Goal: Find specific page/section: Locate a particular part of the current website

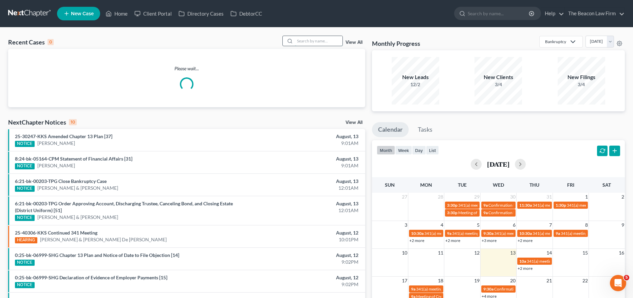
click at [319, 45] on input "search" at bounding box center [319, 41] width 48 height 10
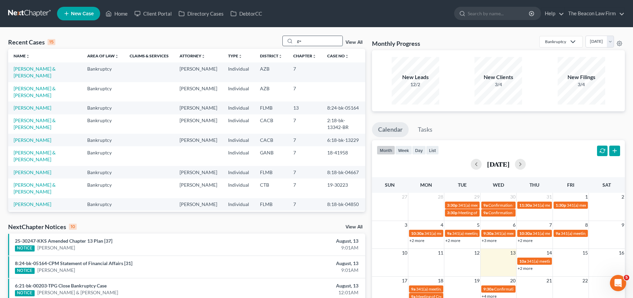
type input "g"
type input "[PERSON_NAME]"
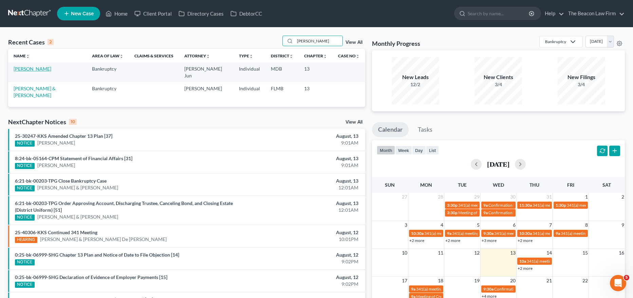
click at [47, 69] on link "[PERSON_NAME]" at bounding box center [33, 69] width 38 height 6
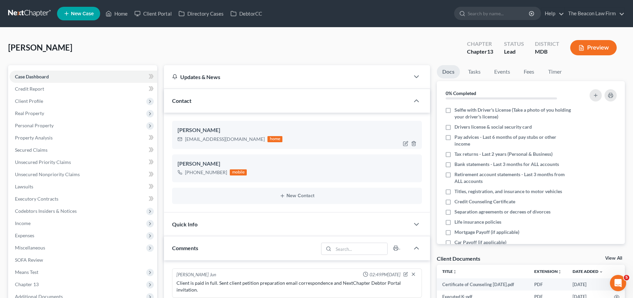
drag, startPoint x: 178, startPoint y: 130, endPoint x: 233, endPoint y: 130, distance: 55.0
click at [233, 130] on div "[PERSON_NAME]" at bounding box center [297, 130] width 239 height 8
copy div "[PERSON_NAME]"
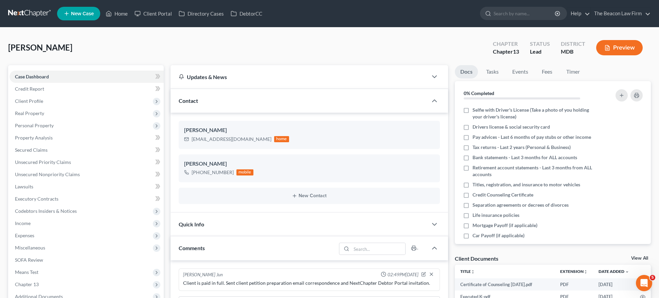
click at [280, 50] on div "[PERSON_NAME] Upgraded Chapter Chapter 13 Status Lead District MDB Preview" at bounding box center [329, 51] width 642 height 30
click at [123, 15] on link "Home" at bounding box center [116, 13] width 29 height 12
